Goal: Task Accomplishment & Management: Complete application form

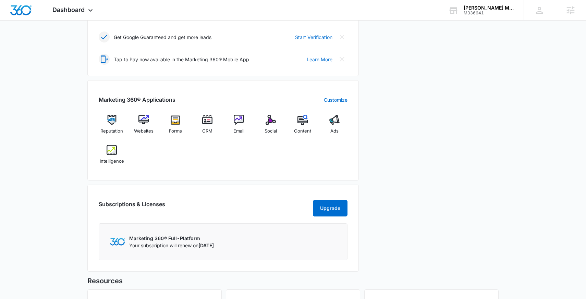
scroll to position [237, 0]
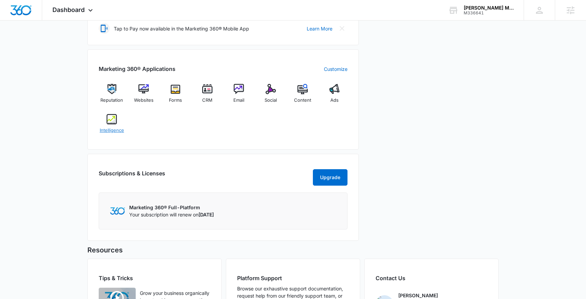
click at [109, 121] on img at bounding box center [112, 119] width 10 height 10
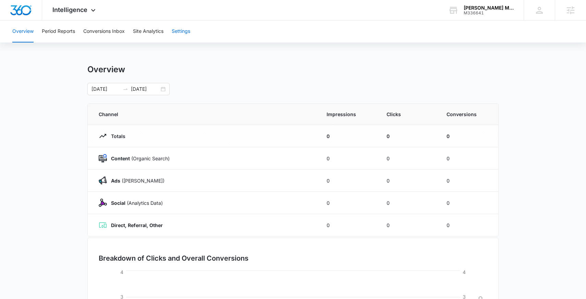
click at [184, 33] on button "Settings" at bounding box center [181, 32] width 18 height 22
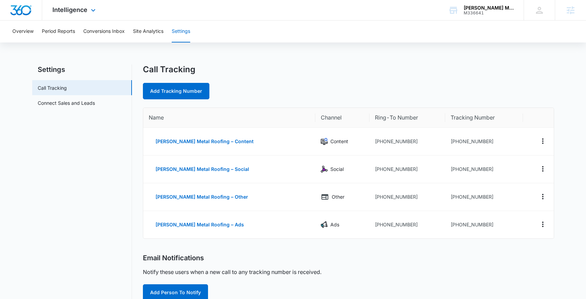
click at [73, 5] on div "Intelligence Apps Reputation Websites Forms CRM Email Social Content Ads Intell…" at bounding box center [74, 10] width 65 height 20
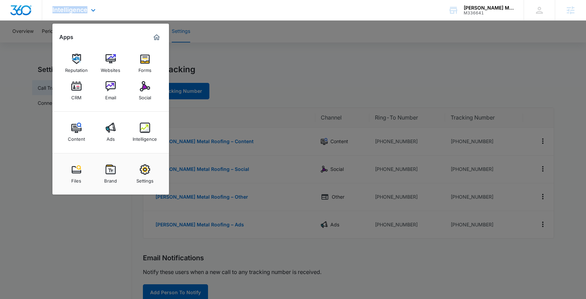
click at [73, 5] on div "Intelligence Apps Reputation Websites Forms CRM Email Social Content Ads Intell…" at bounding box center [74, 10] width 65 height 20
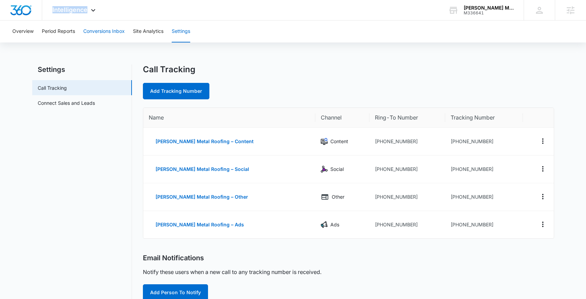
click at [107, 34] on button "Conversions Inbox" at bounding box center [103, 32] width 41 height 22
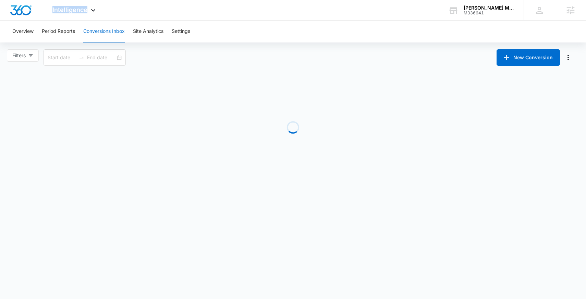
type input "[DATE]"
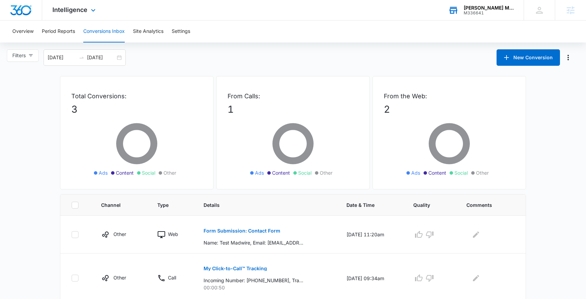
click at [499, 8] on div "[PERSON_NAME] Metal Roofing" at bounding box center [488, 7] width 50 height 5
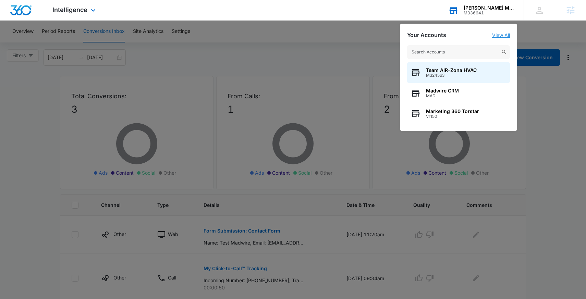
click at [508, 34] on link "View All" at bounding box center [501, 35] width 18 height 6
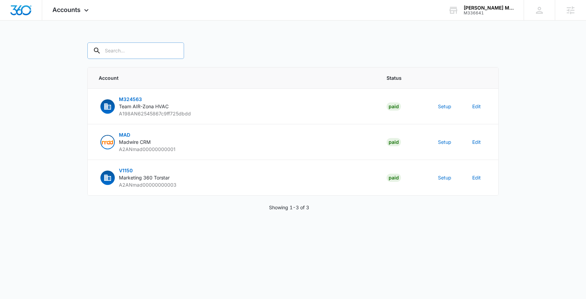
click at [123, 51] on input "text" at bounding box center [135, 50] width 97 height 16
paste input "M336641"
type input "M336641"
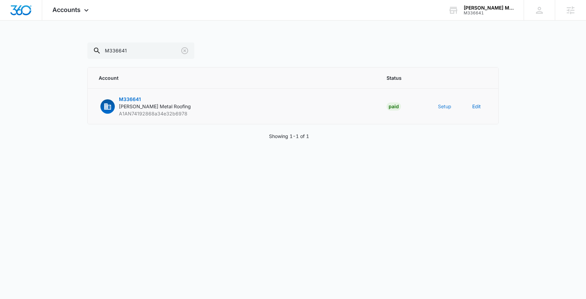
click at [442, 105] on button "Setup" at bounding box center [444, 106] width 13 height 7
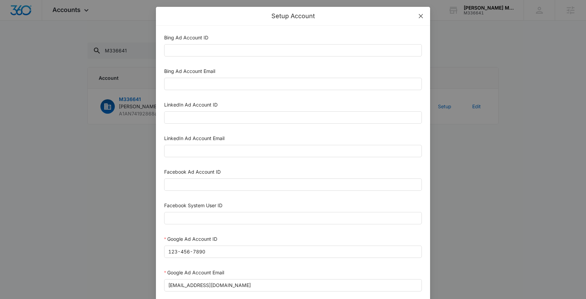
click at [419, 15] on icon "close" at bounding box center [420, 15] width 5 height 5
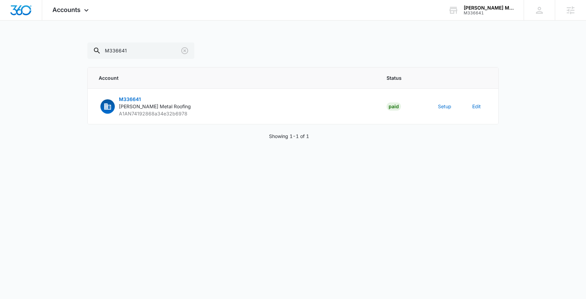
click at [279, 87] on th "Account" at bounding box center [233, 77] width 290 height 21
click at [440, 109] on button "Setup" at bounding box center [444, 106] width 13 height 7
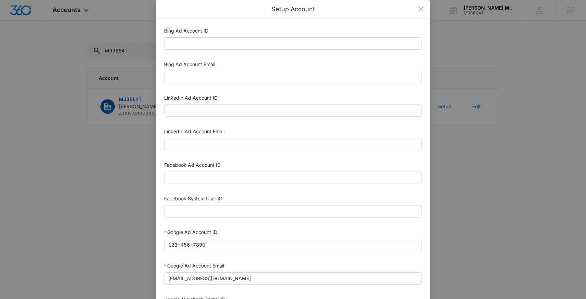
scroll to position [17, 0]
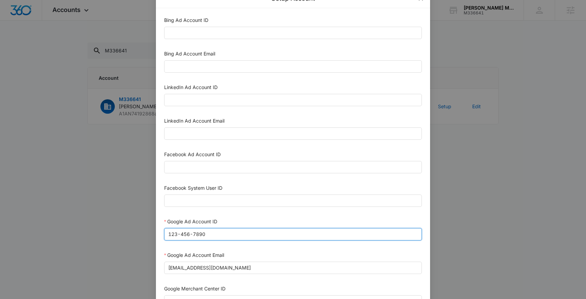
click at [218, 234] on input "123-456-7890" at bounding box center [293, 234] width 258 height 12
paste input "[PHONE_NUMBER]"
type input "830-157-2490"
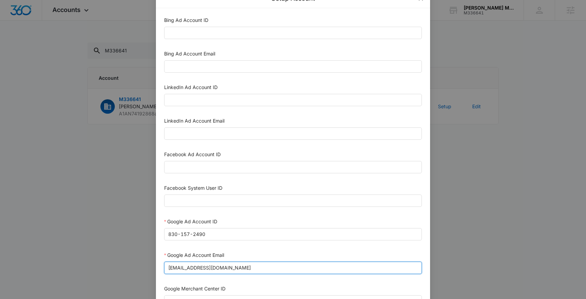
click at [216, 269] on input "[EMAIL_ADDRESS][DOMAIN_NAME]" at bounding box center [293, 268] width 258 height 12
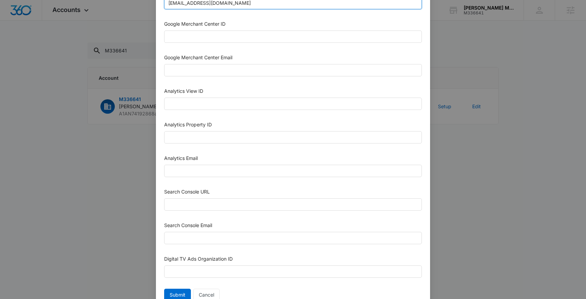
scroll to position [277, 0]
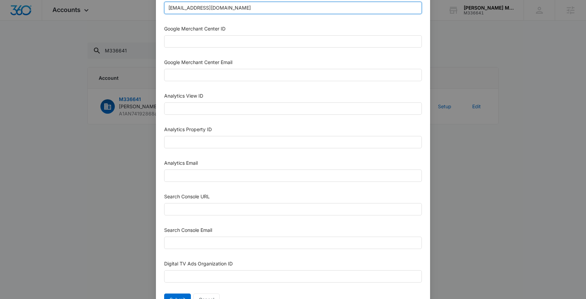
type input "[EMAIL_ADDRESS][DOMAIN_NAME]"
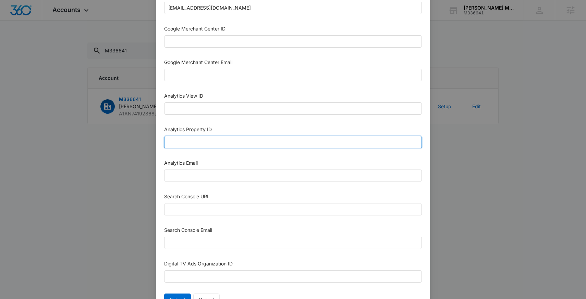
click at [202, 144] on input "Analytics Property ID" at bounding box center [293, 142] width 258 height 12
paste input "504195302"
type input "504195302"
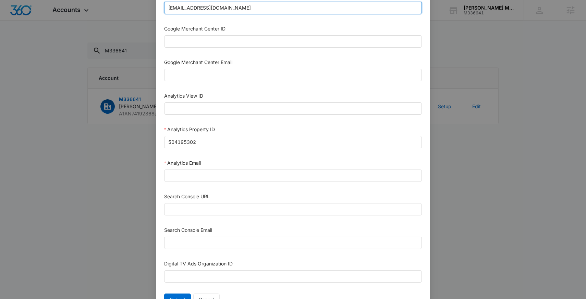
click at [230, 11] on input "[EMAIL_ADDRESS][DOMAIN_NAME]" at bounding box center [293, 8] width 258 height 12
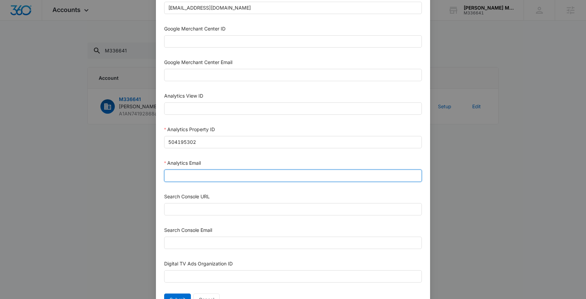
click at [207, 176] on input "Analytics Email" at bounding box center [293, 176] width 258 height 12
paste input "[EMAIL_ADDRESS][DOMAIN_NAME]"
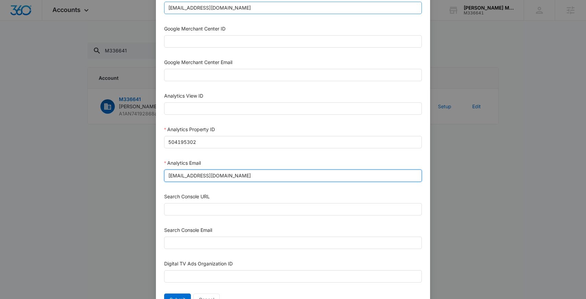
type input "[EMAIL_ADDRESS][DOMAIN_NAME]"
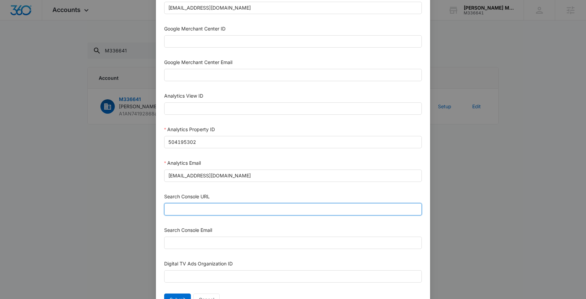
click at [208, 210] on input "Search Console URL" at bounding box center [293, 209] width 258 height 12
paste input "[URL][DOMAIN_NAME]"
type input "[URL][DOMAIN_NAME]"
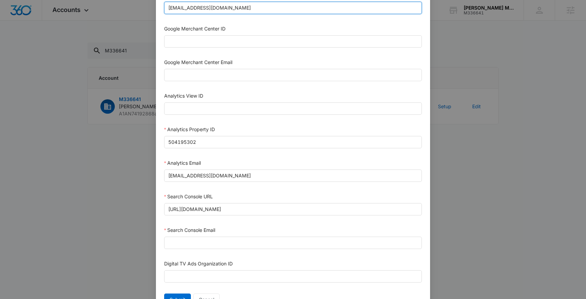
click at [233, 11] on input "[EMAIL_ADDRESS][DOMAIN_NAME]" at bounding box center [293, 8] width 258 height 12
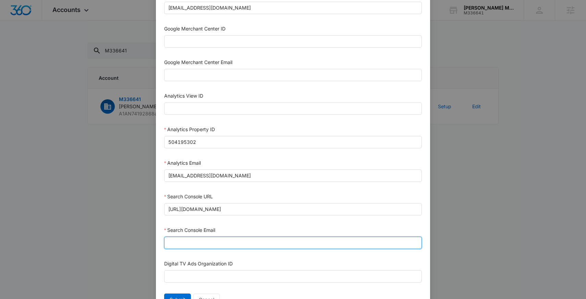
click at [228, 247] on input "Search Console Email" at bounding box center [293, 243] width 258 height 12
paste input "[EMAIL_ADDRESS][DOMAIN_NAME]"
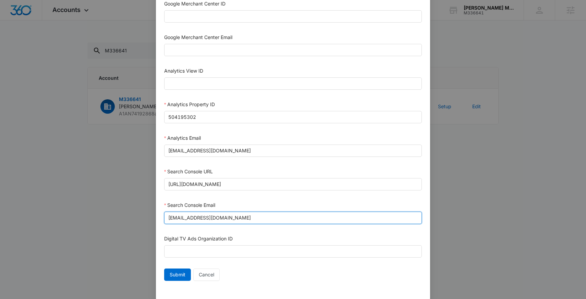
scroll to position [312, 0]
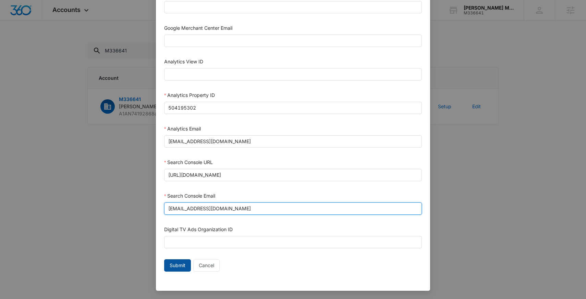
type input "[EMAIL_ADDRESS][DOMAIN_NAME]"
click at [175, 269] on button "Submit" at bounding box center [177, 265] width 27 height 12
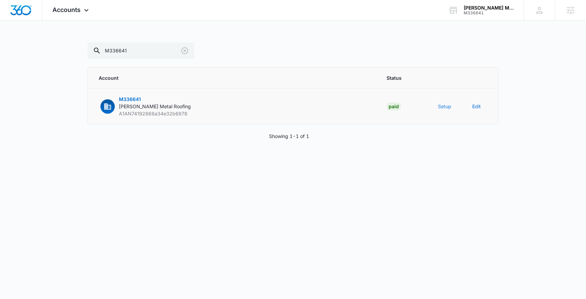
click at [441, 108] on button "Setup" at bounding box center [444, 106] width 13 height 7
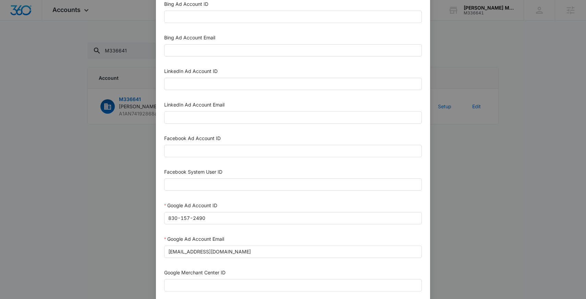
scroll to position [43, 0]
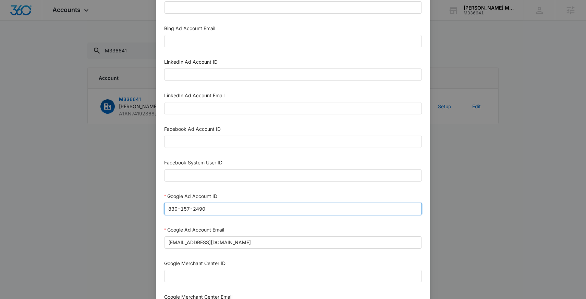
click at [240, 208] on input "830-157-2490" at bounding box center [293, 209] width 258 height 12
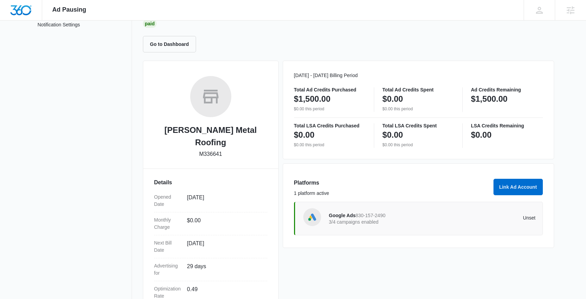
scroll to position [113, 0]
